Goal: Navigation & Orientation: Find specific page/section

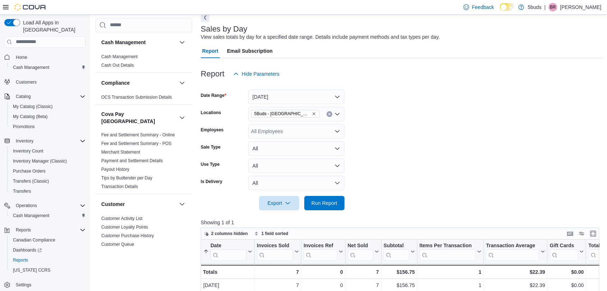
scroll to position [80, 0]
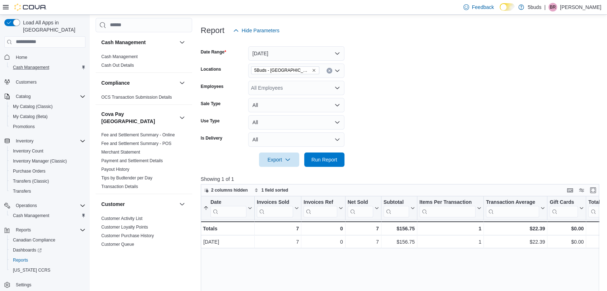
click at [19, 62] on button "Cash Management" at bounding box center [47, 67] width 81 height 10
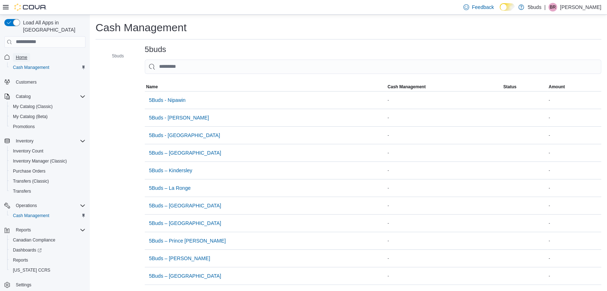
click at [18, 55] on span "Home" at bounding box center [21, 58] width 11 height 6
